Goal: Use online tool/utility

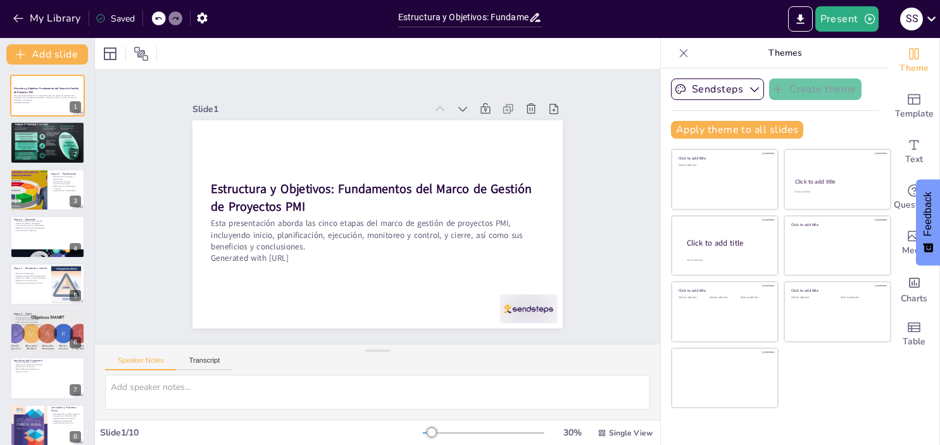
type input "Estructura y Objetivos: Fundamentos del Marco de Gestión de Proyectos PMI"
click at [40, 140] on div at bounding box center [47, 142] width 77 height 43
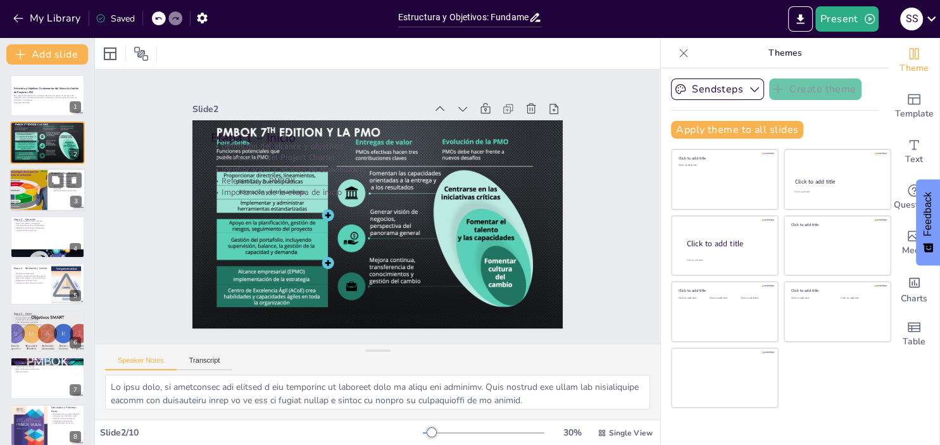
click at [46, 183] on div at bounding box center [29, 189] width 76 height 43
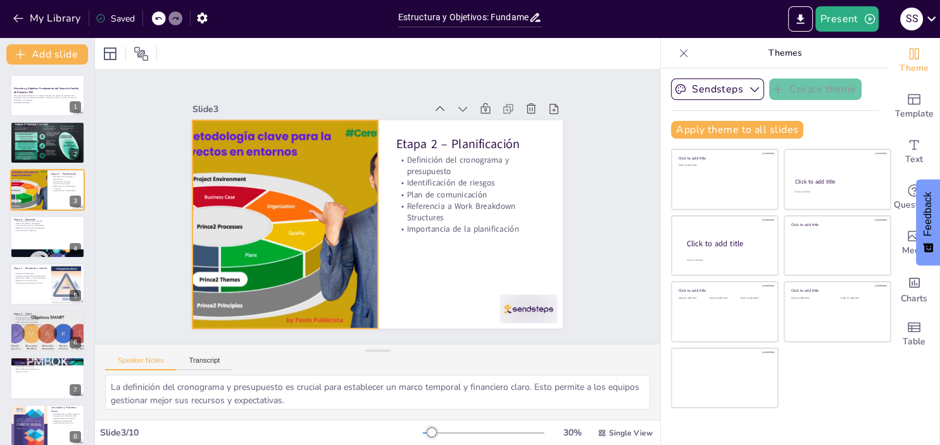
click at [237, 142] on div at bounding box center [285, 224] width 370 height 208
click at [229, 142] on div at bounding box center [285, 224] width 370 height 208
click at [161, 165] on div "Slide 1 Estructura y Objetivos: Fundamentos del [PERSON_NAME] de Proyectos PMI …" at bounding box center [377, 207] width 441 height 244
click at [323, 199] on div at bounding box center [285, 224] width 370 height 208
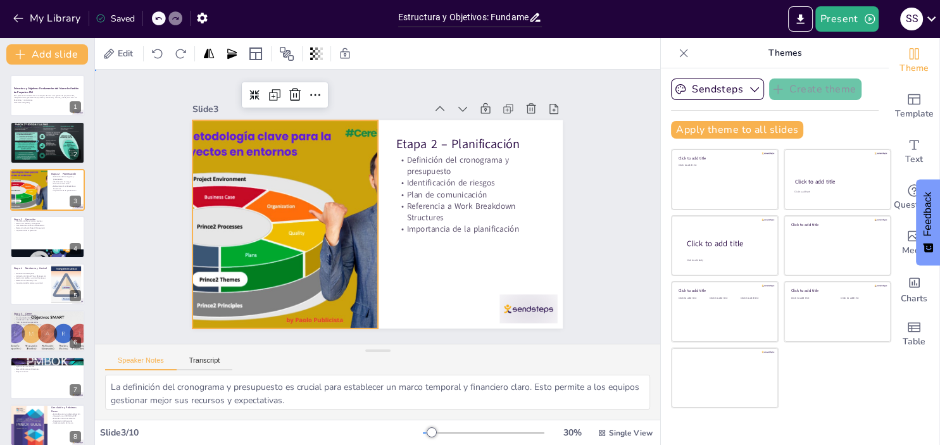
click at [596, 224] on div "Slide 1 Estructura y Objetivos: Fundamentos del [PERSON_NAME] de Proyectos PMI …" at bounding box center [377, 207] width 441 height 244
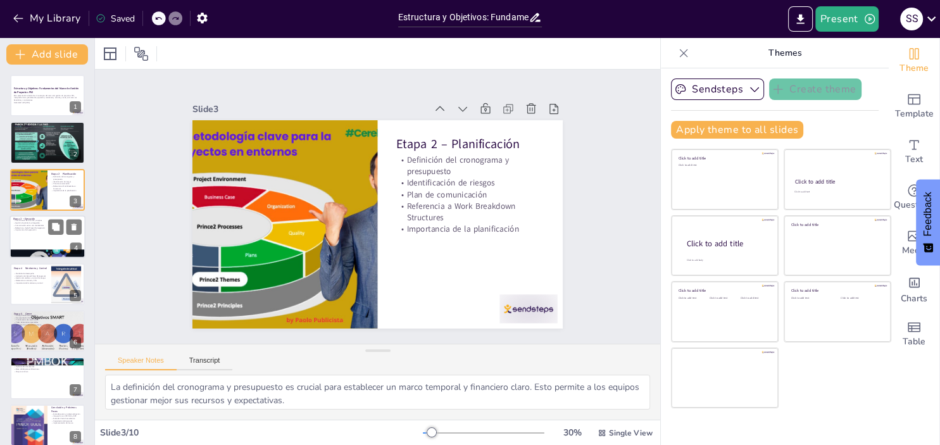
click at [42, 240] on div at bounding box center [47, 236] width 76 height 43
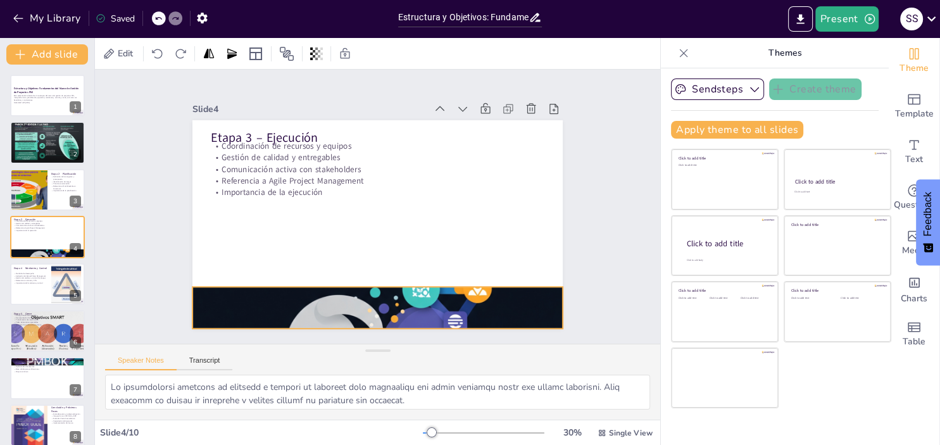
click at [334, 307] on div at bounding box center [377, 308] width 370 height 208
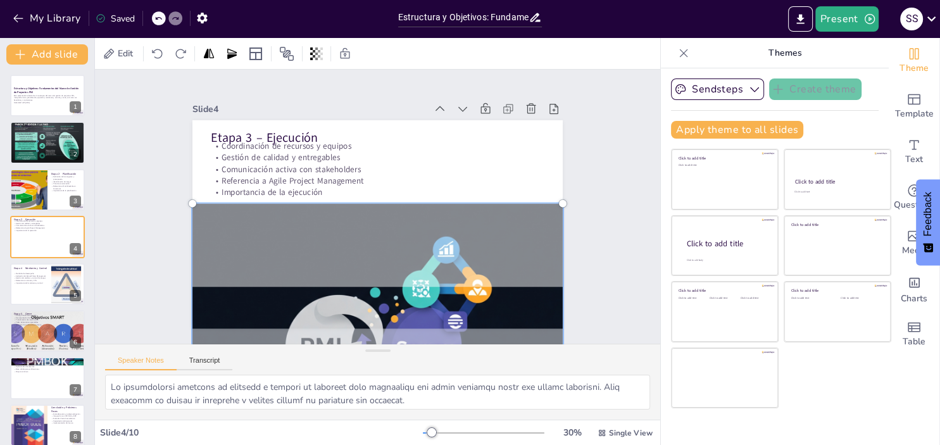
click at [149, 239] on div "Slide 1 Estructura y Objetivos: Fundamentos del [PERSON_NAME] de Proyectos PMI …" at bounding box center [377, 207] width 565 height 274
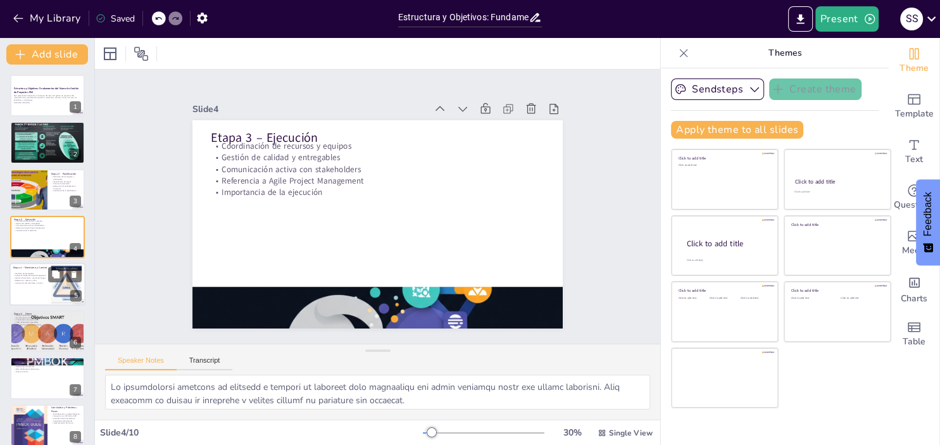
click at [41, 280] on p "Referencia a métricas y KPIs" at bounding box center [30, 280] width 34 height 3
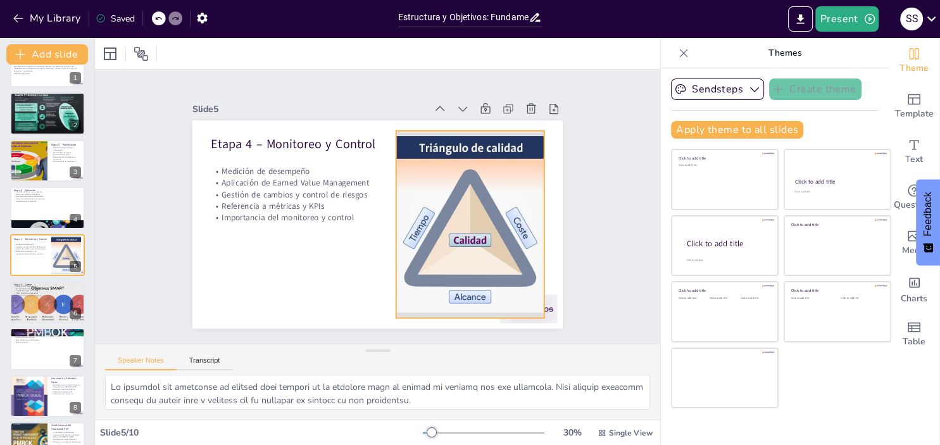
click at [471, 188] on div at bounding box center [469, 223] width 287 height 187
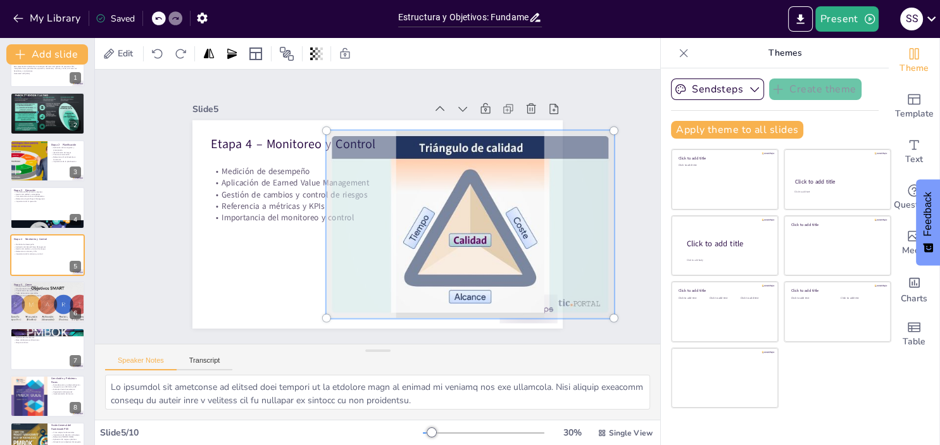
click at [135, 210] on div "Slide 1 Estructura y Objetivos: Fundamentos del [PERSON_NAME] de Proyectos PMI …" at bounding box center [377, 207] width 565 height 274
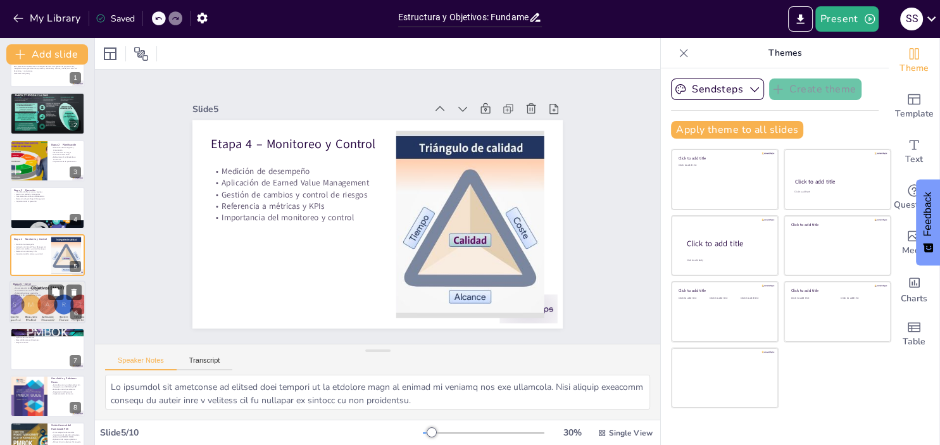
click at [31, 305] on div at bounding box center [47, 301] width 97 height 43
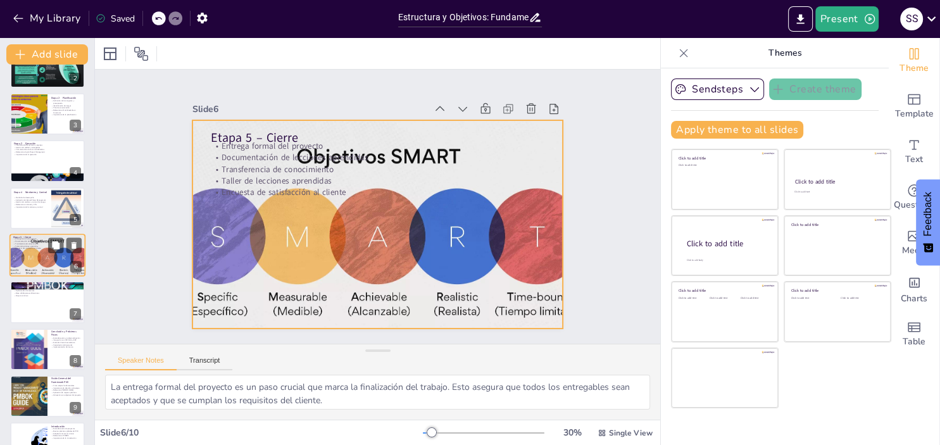
scroll to position [105, 0]
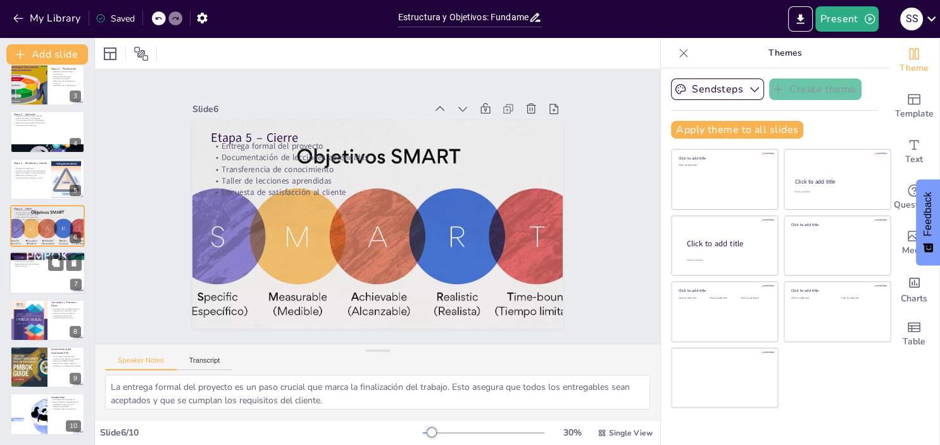
click at [39, 277] on div at bounding box center [47, 273] width 76 height 43
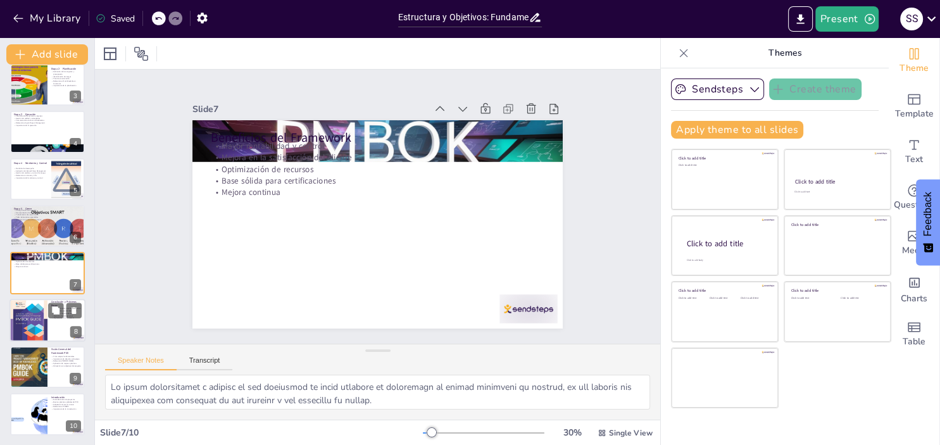
click at [37, 318] on div at bounding box center [28, 320] width 65 height 43
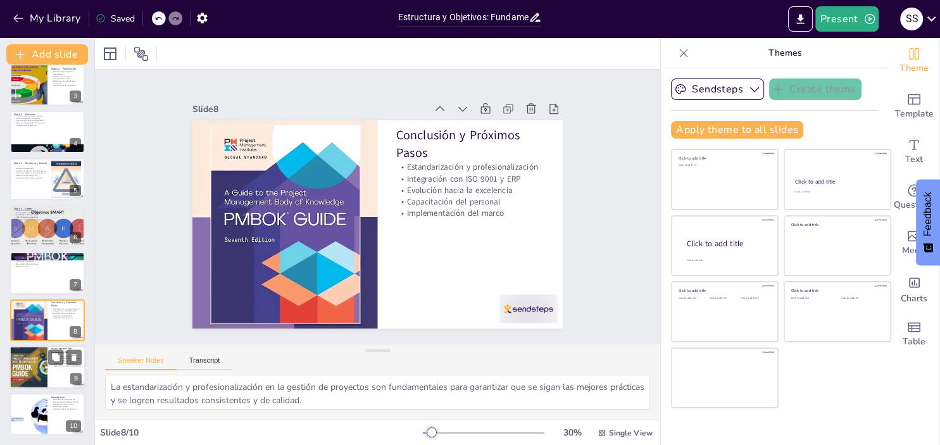
click at [36, 366] on div at bounding box center [28, 367] width 38 height 54
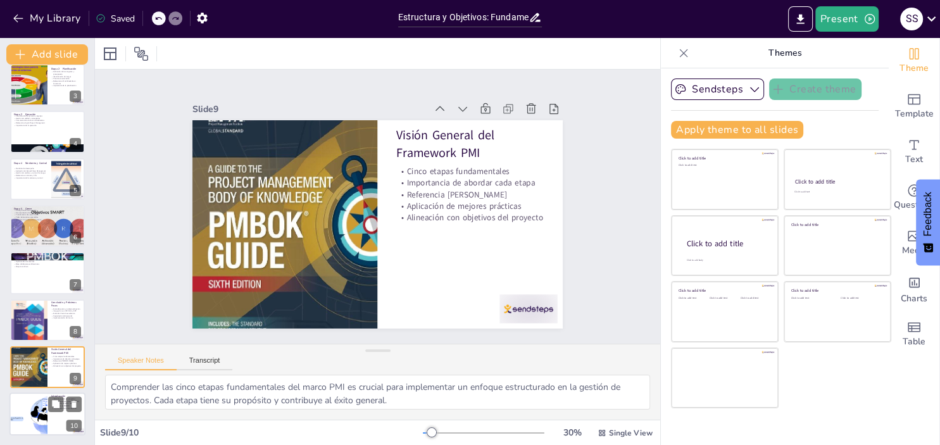
click at [34, 414] on div at bounding box center [29, 414] width 76 height 43
type textarea "La estandarización de proyectos asegura que se sigan procesos consistentes, lo …"
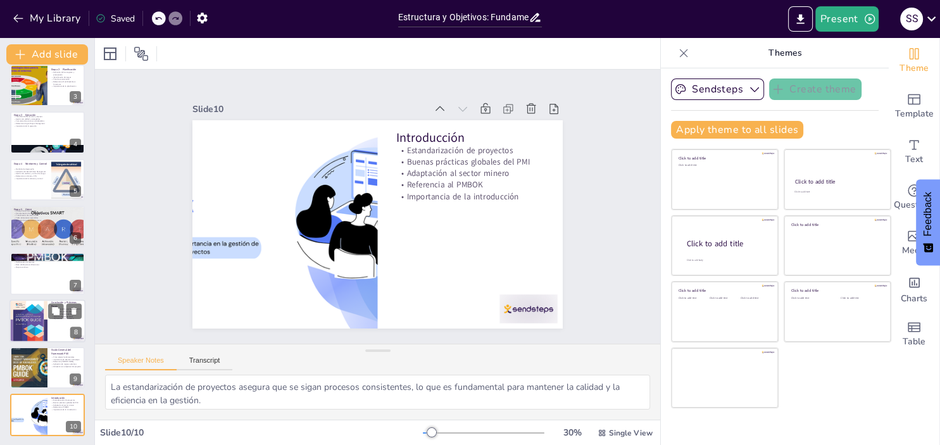
scroll to position [0, 0]
